Goal: Task Accomplishment & Management: Complete application form

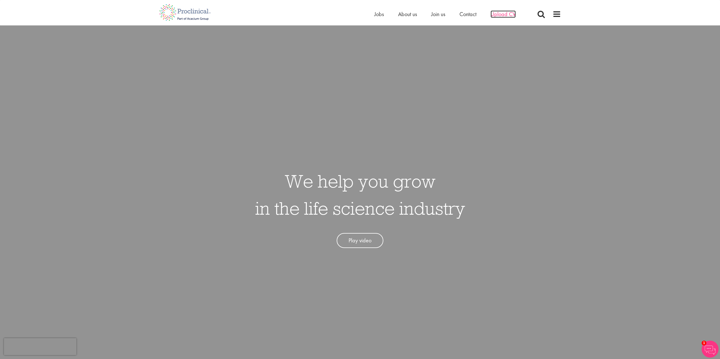
click at [498, 16] on span "Upload CV" at bounding box center [502, 13] width 25 height 7
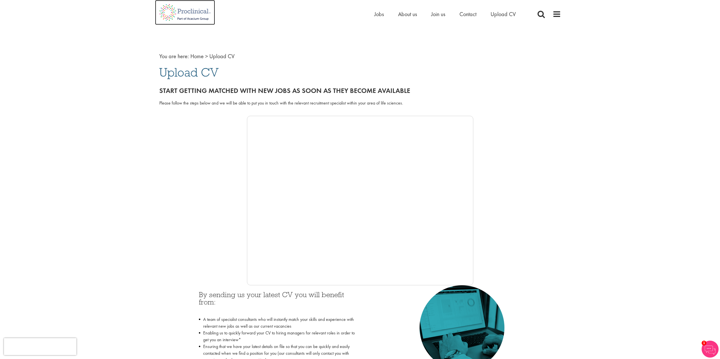
click at [191, 12] on img at bounding box center [185, 12] width 60 height 25
